Goal: Information Seeking & Learning: Learn about a topic

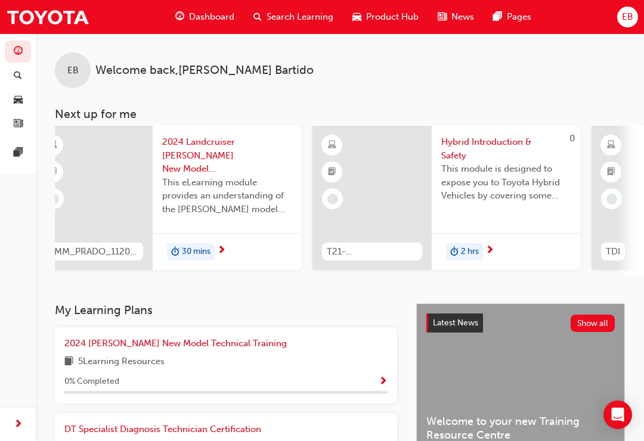
click at [286, 18] on span "Search Learning" at bounding box center [300, 17] width 67 height 14
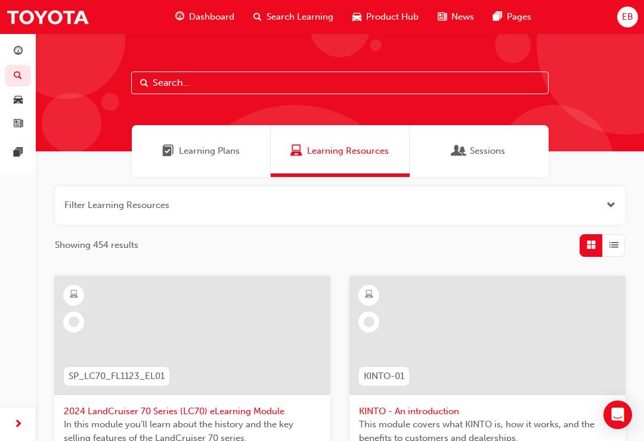
click at [200, 145] on span "Learning Plans" at bounding box center [209, 151] width 61 height 14
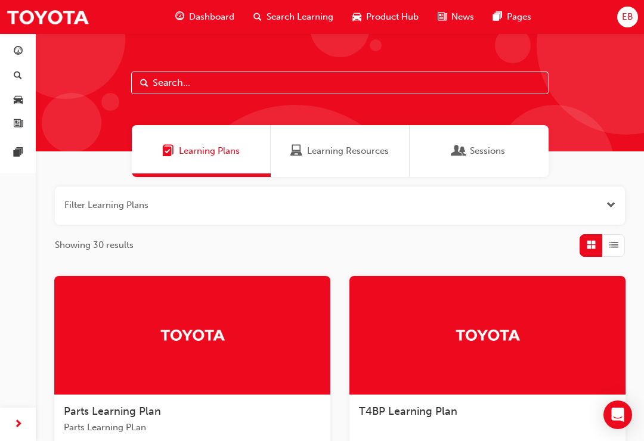
click at [317, 79] on input "text" at bounding box center [339, 83] width 417 height 23
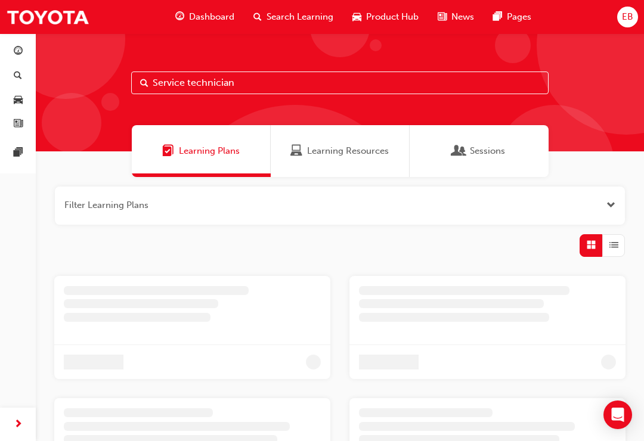
type input "Service technician"
click at [571, 106] on div at bounding box center [626, 45] width 179 height 179
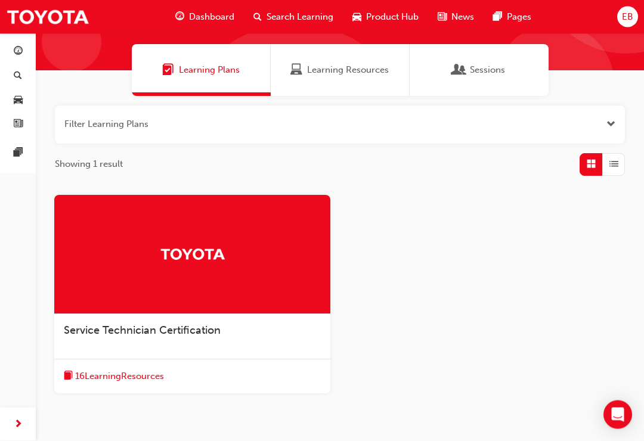
scroll to position [88, 0]
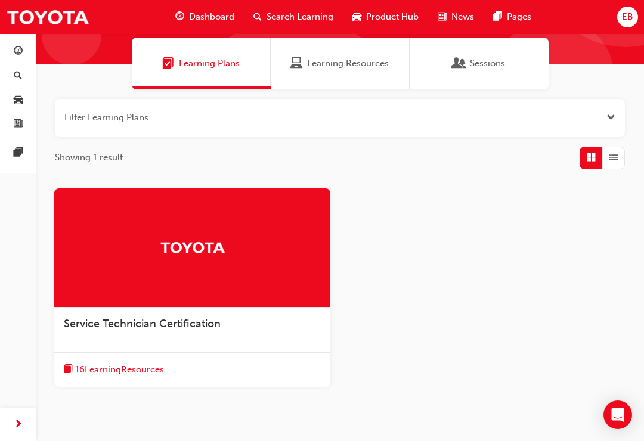
click at [126, 269] on div at bounding box center [192, 247] width 276 height 119
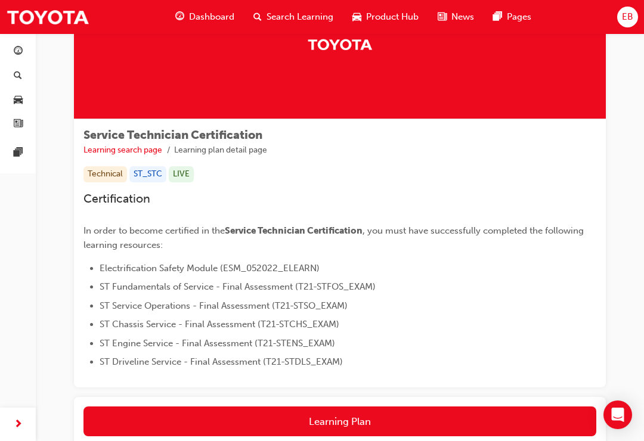
scroll to position [184, 0]
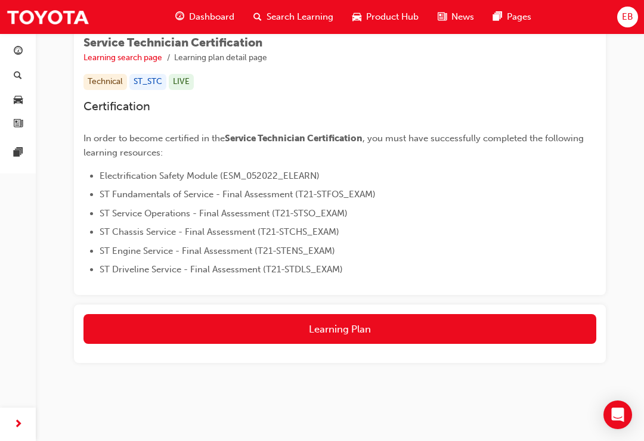
click at [432, 342] on button "Learning Plan" at bounding box center [339, 329] width 513 height 30
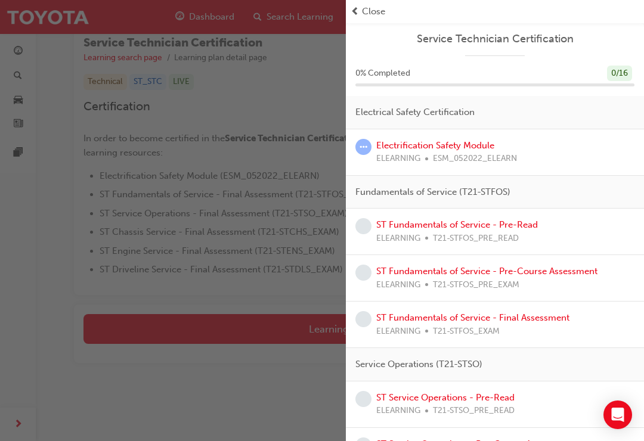
click at [481, 158] on span "ESM_052022_ELEARN" at bounding box center [475, 159] width 84 height 14
click at [469, 135] on div "Electrification Safety Module ELEARNING ESM_052022_ELEARN" at bounding box center [495, 152] width 298 height 47
click at [465, 144] on link "Electrification Safety Module" at bounding box center [435, 145] width 118 height 11
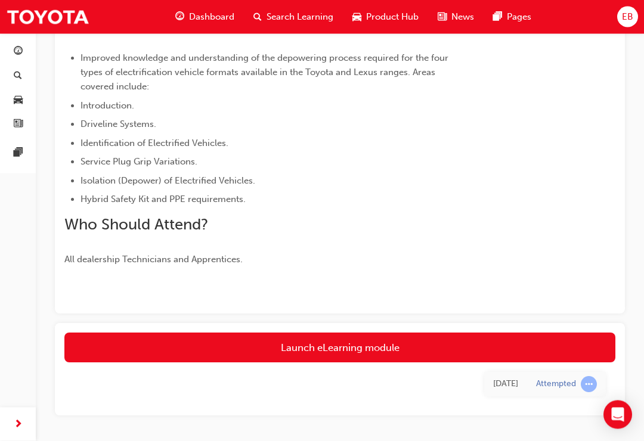
scroll to position [351, 0]
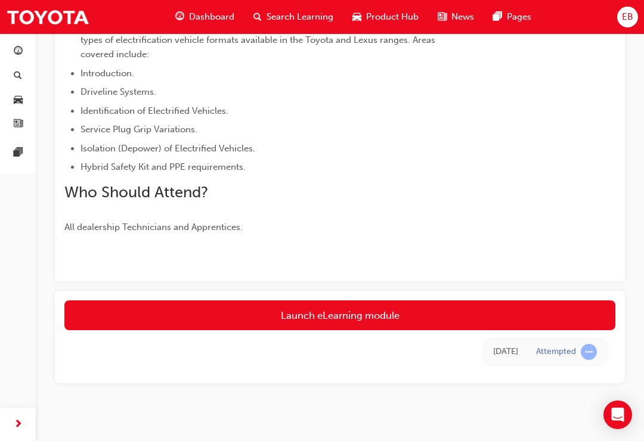
click at [432, 317] on link "Launch eLearning module" at bounding box center [339, 316] width 551 height 30
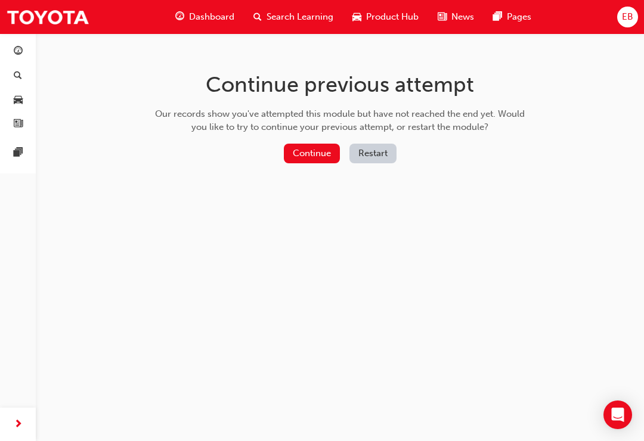
click at [315, 155] on button "Continue" at bounding box center [312, 154] width 56 height 20
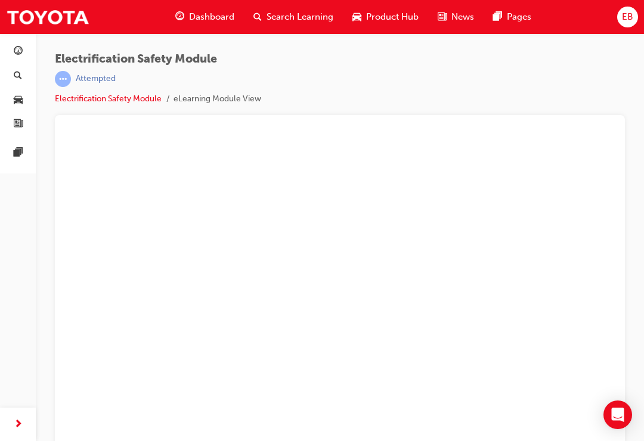
click at [92, 69] on div "Electrification Safety Module | Attempted" at bounding box center [158, 69] width 206 height 35
click at [215, 107] on div "Electrification Safety Module | Attempted Electrification Safety Module eLearni…" at bounding box center [340, 83] width 570 height 63
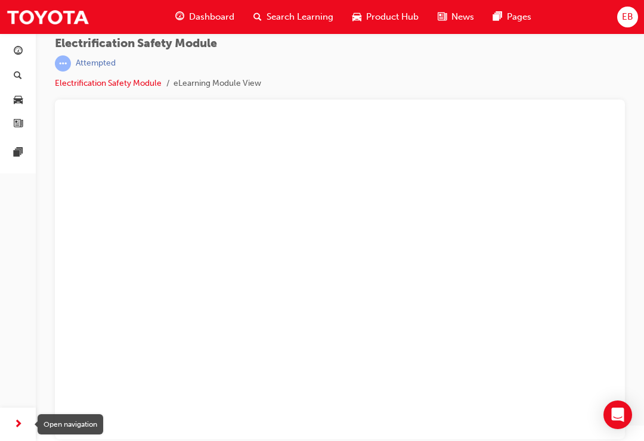
click at [73, 419] on div "Open navigation" at bounding box center [71, 424] width 66 height 20
click at [65, 422] on div "Open navigation" at bounding box center [71, 424] width 66 height 20
click at [364, 112] on div at bounding box center [339, 115] width 551 height 12
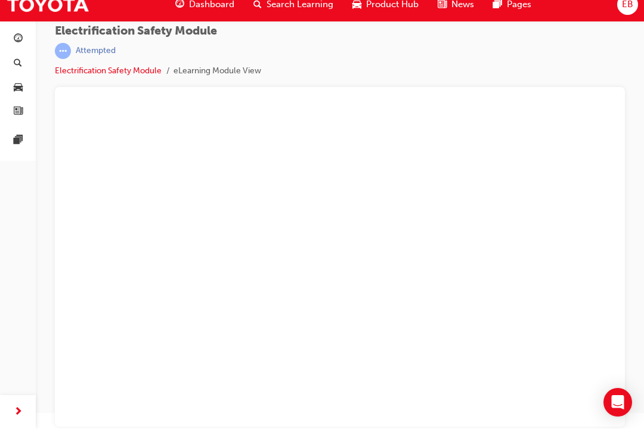
scroll to position [0, 0]
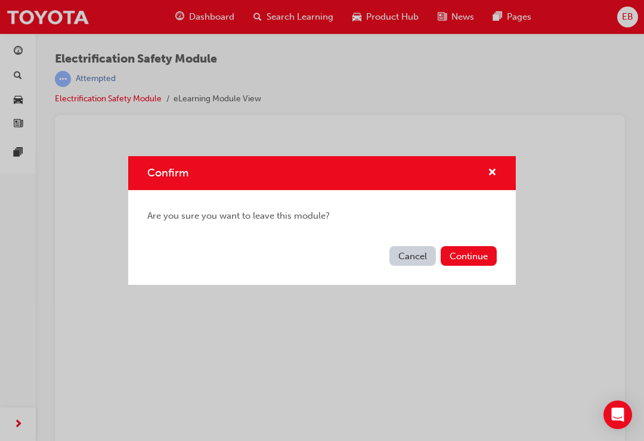
click at [411, 252] on button "Cancel" at bounding box center [412, 256] width 47 height 20
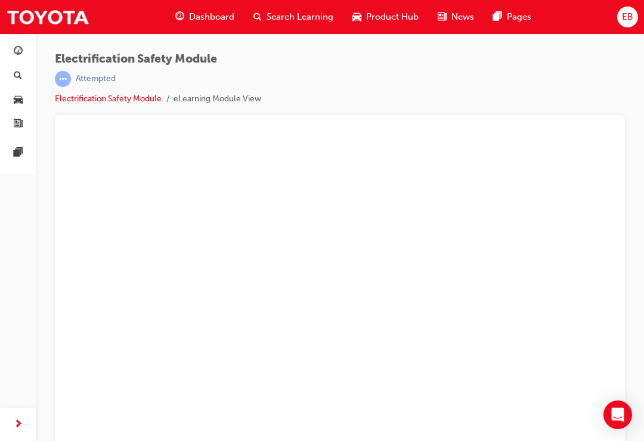
click at [101, 96] on link "Electrification Safety Module" at bounding box center [108, 99] width 107 height 10
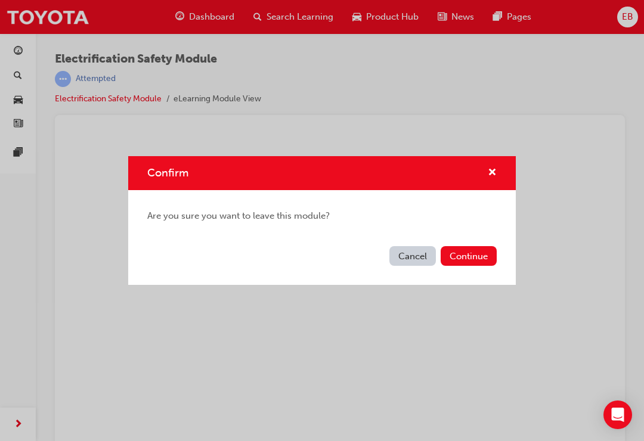
click at [474, 256] on button "Continue" at bounding box center [469, 256] width 56 height 20
